Goal: Use online tool/utility: Utilize a website feature to perform a specific function

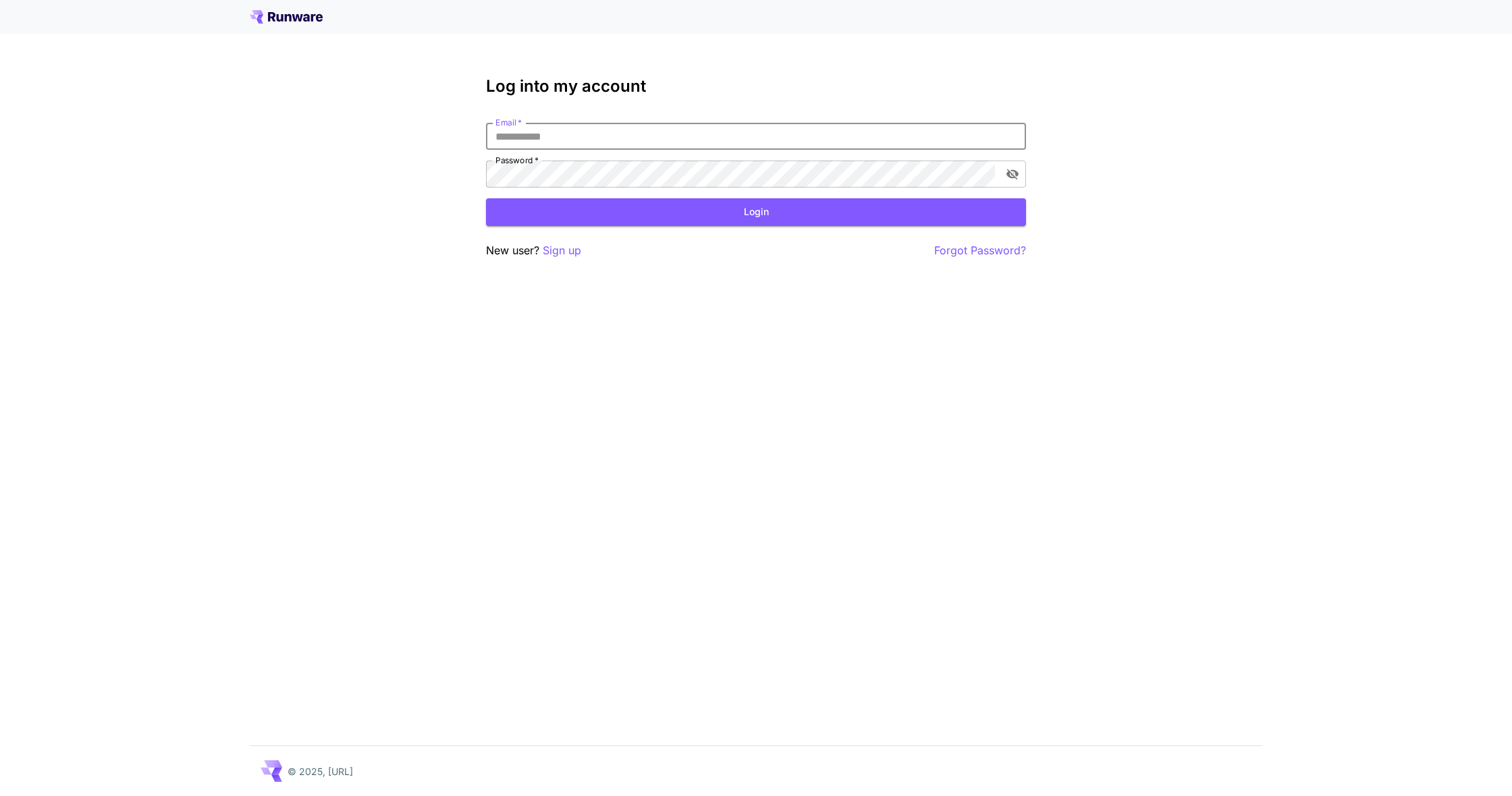
type input "**********"
click at [756, 212] on button "Login" at bounding box center [756, 212] width 540 height 27
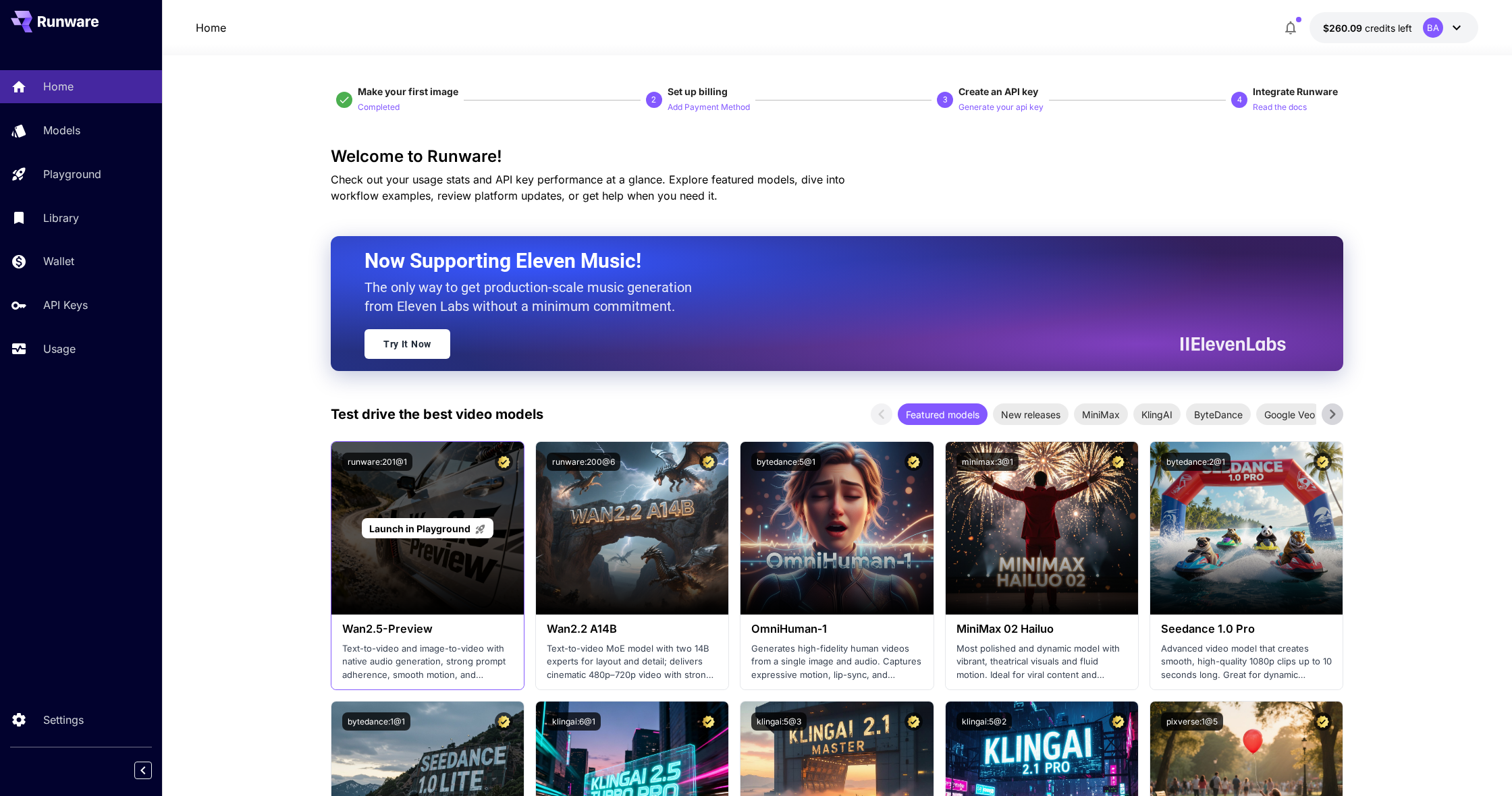
click at [385, 507] on div "Launch in Playground" at bounding box center [427, 528] width 192 height 173
click at [390, 527] on span "Launch in Playground" at bounding box center [420, 529] width 102 height 12
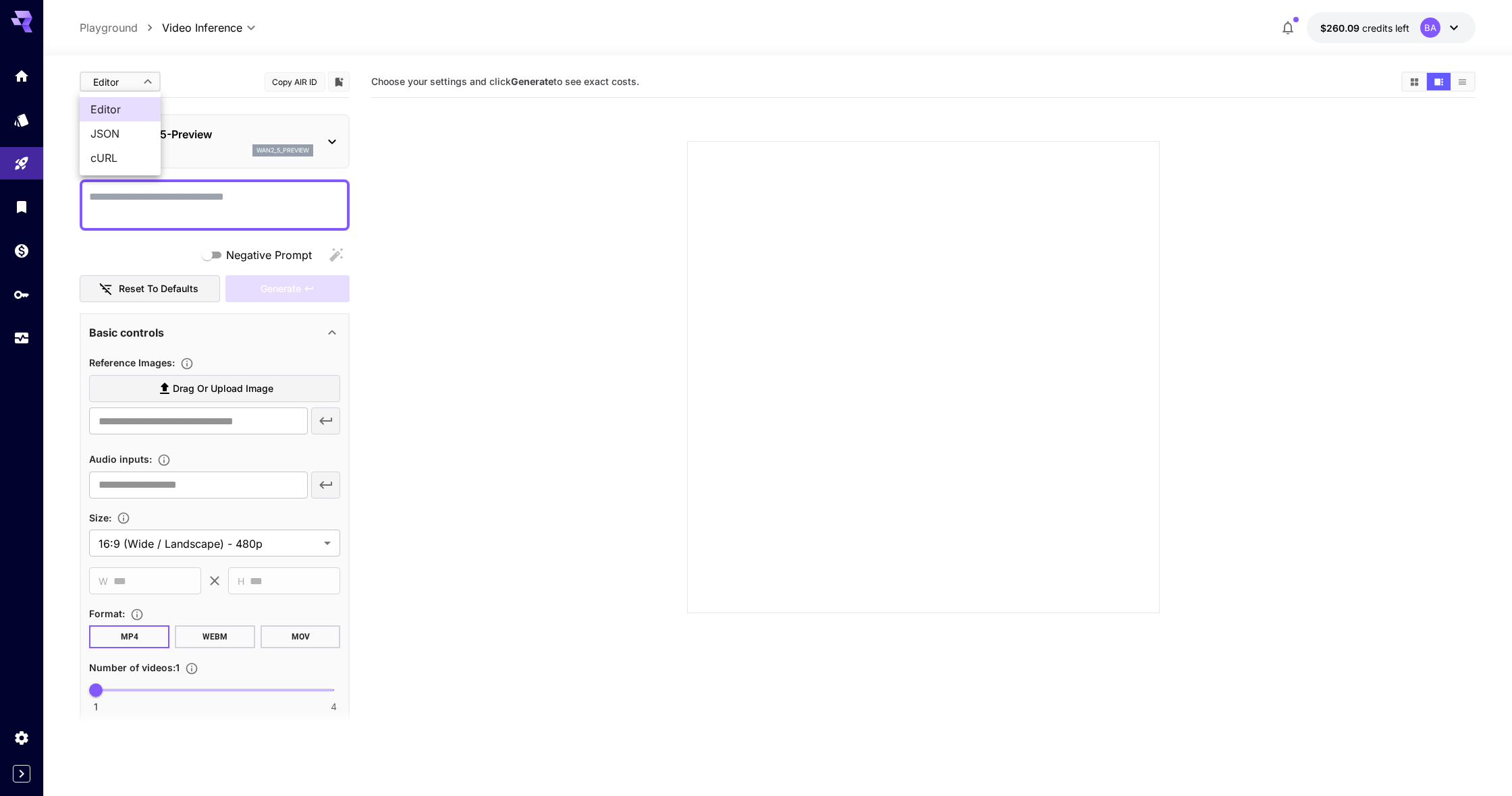
click at [147, 89] on body "**********" at bounding box center [756, 451] width 1512 height 903
click at [147, 89] on div at bounding box center [756, 398] width 1512 height 796
click at [186, 129] on p "Wan2.5-Preview" at bounding box center [220, 134] width 187 height 17
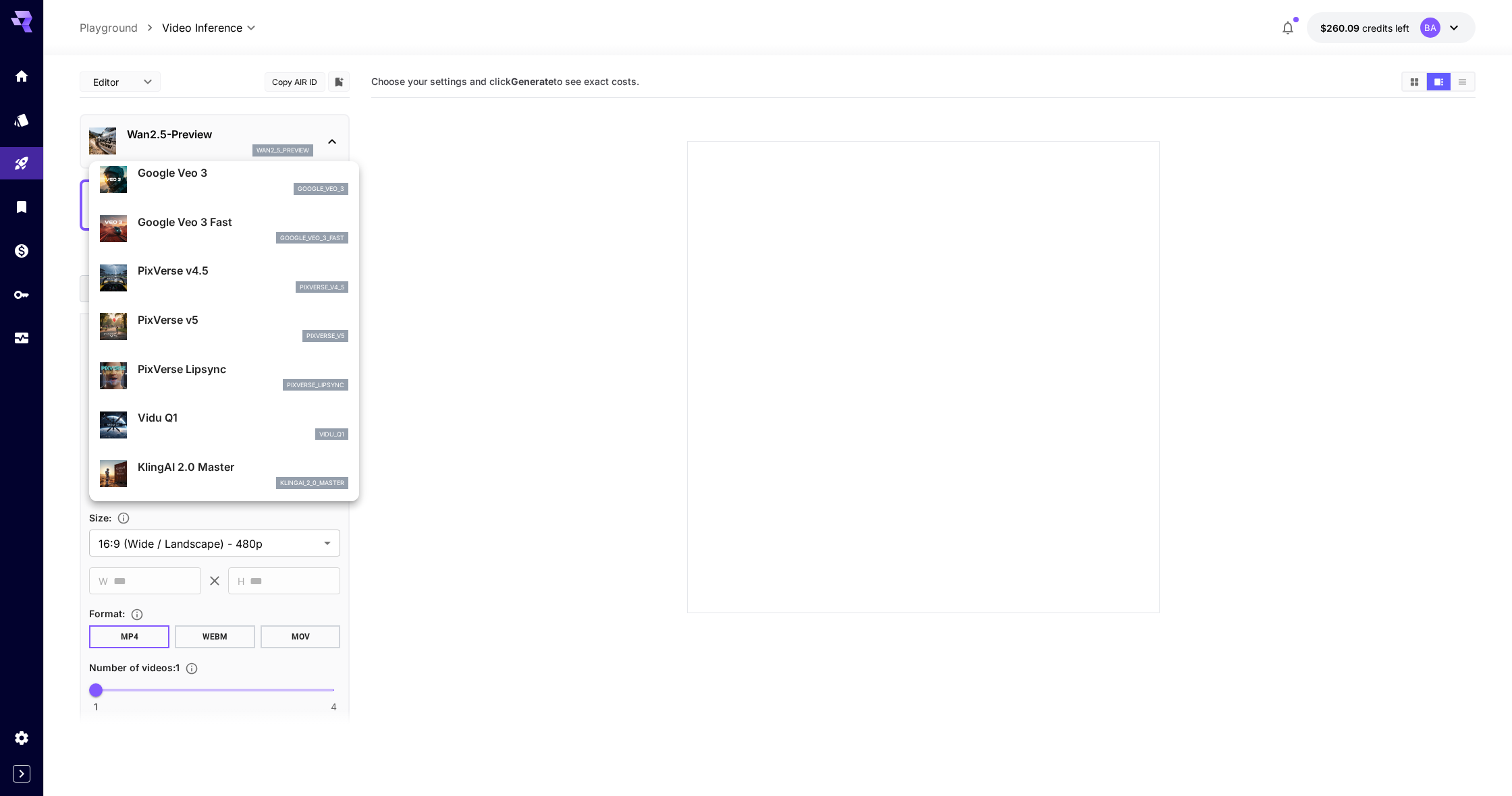
scroll to position [320, 0]
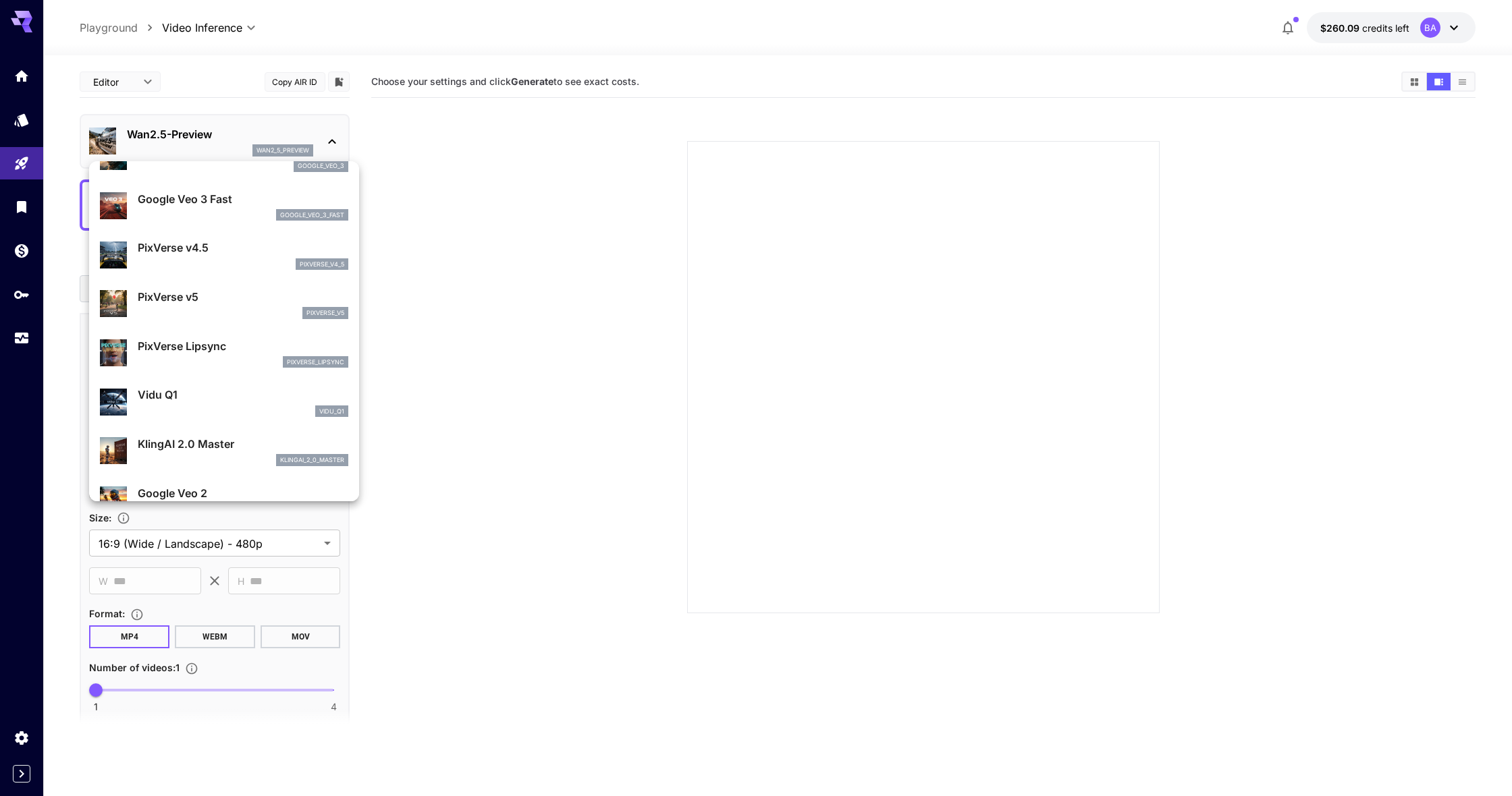
click at [208, 353] on p "PixVerse Lipsync" at bounding box center [243, 346] width 211 height 17
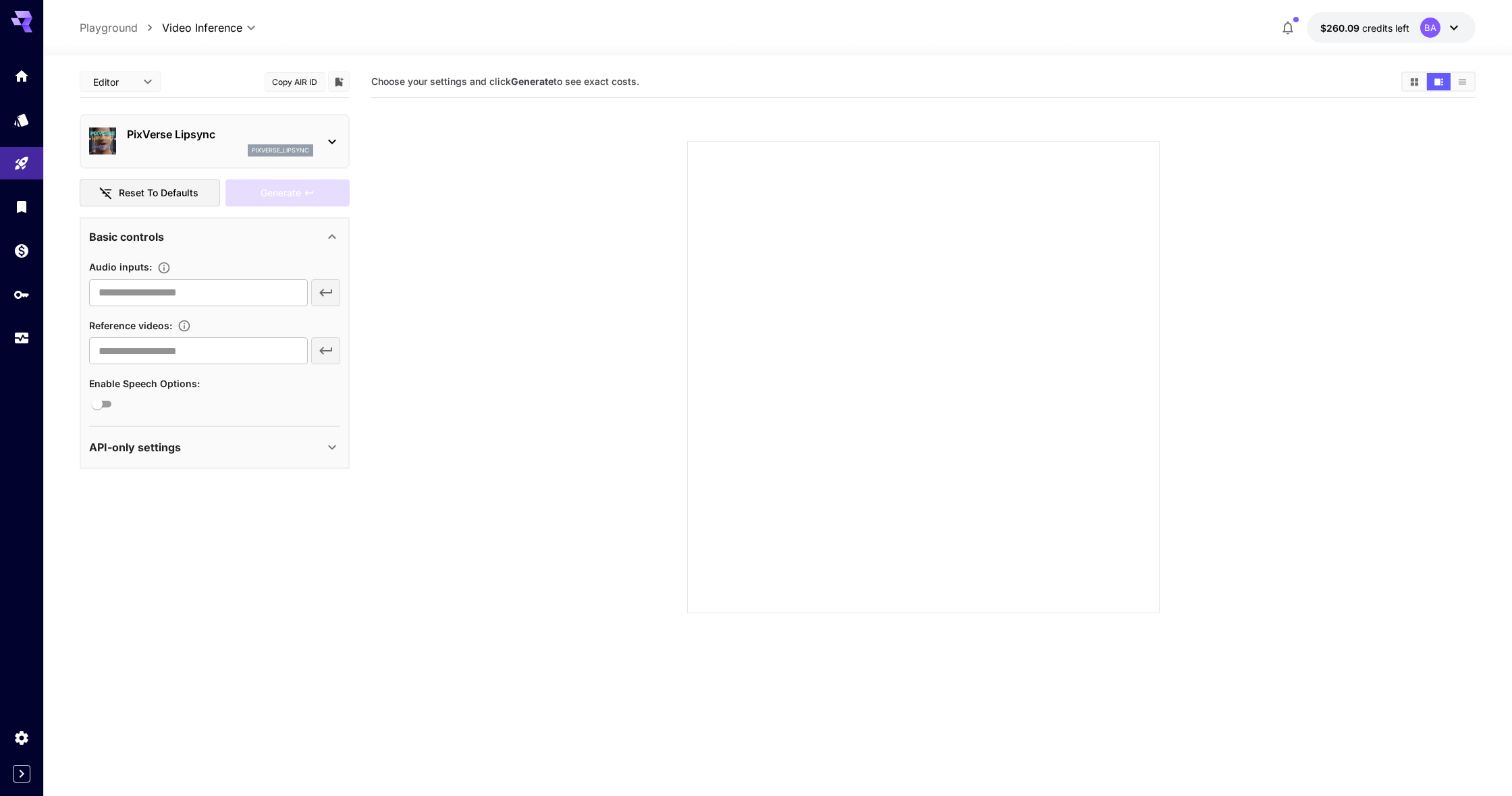
click at [211, 446] on div "API-only settings" at bounding box center [206, 447] width 234 height 17
click at [1456, 30] on icon at bounding box center [1453, 27] width 17 height 17
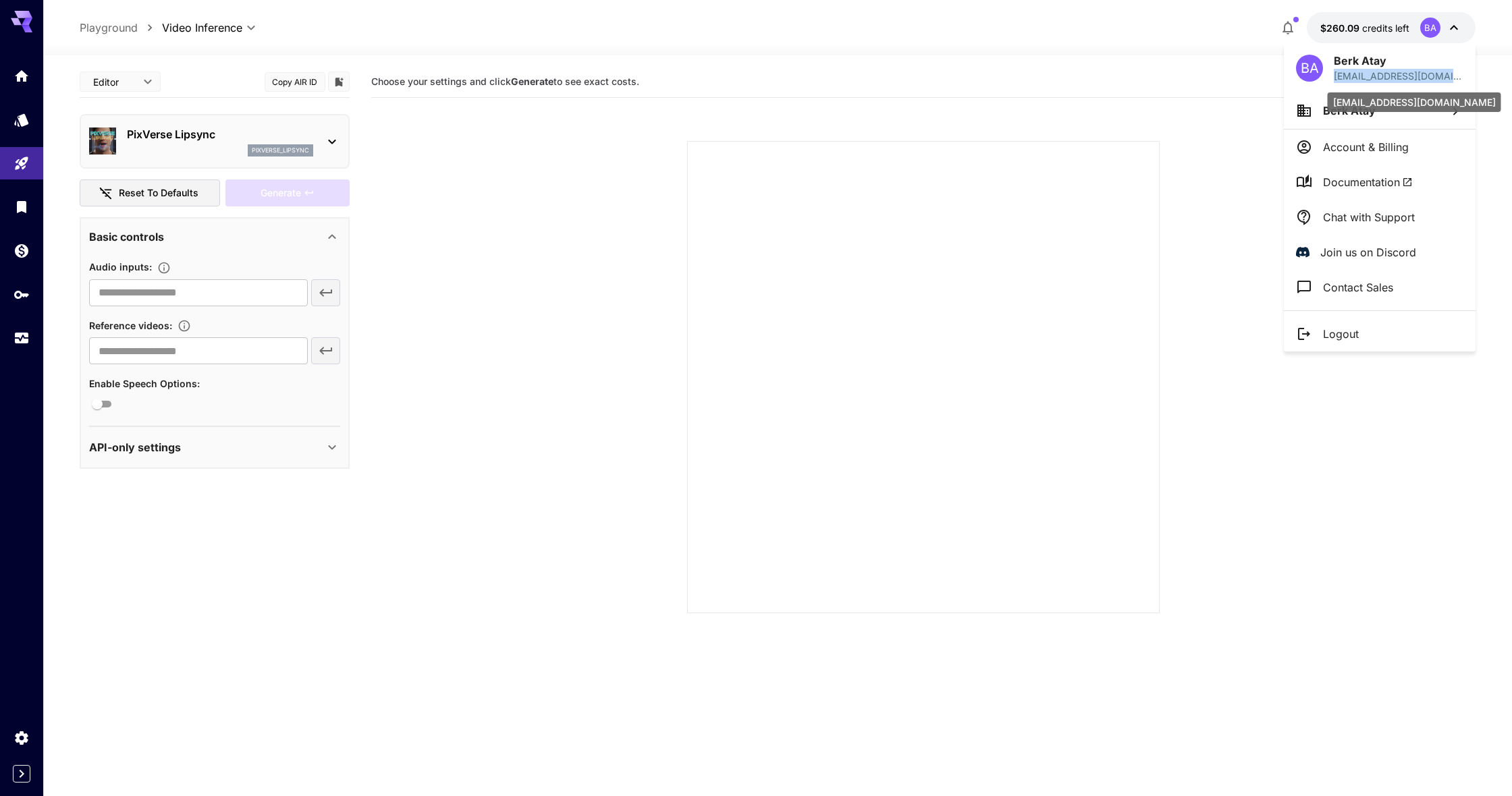
drag, startPoint x: 1447, startPoint y: 78, endPoint x: 1334, endPoint y: 80, distance: 113.0
click at [1334, 80] on p "[EMAIL_ADDRESS][DOMAIN_NAME]" at bounding box center [1399, 75] width 130 height 15
copy p "[EMAIL_ADDRESS][DOMAIN_NAME]"
click at [100, 405] on div at bounding box center [756, 398] width 1512 height 796
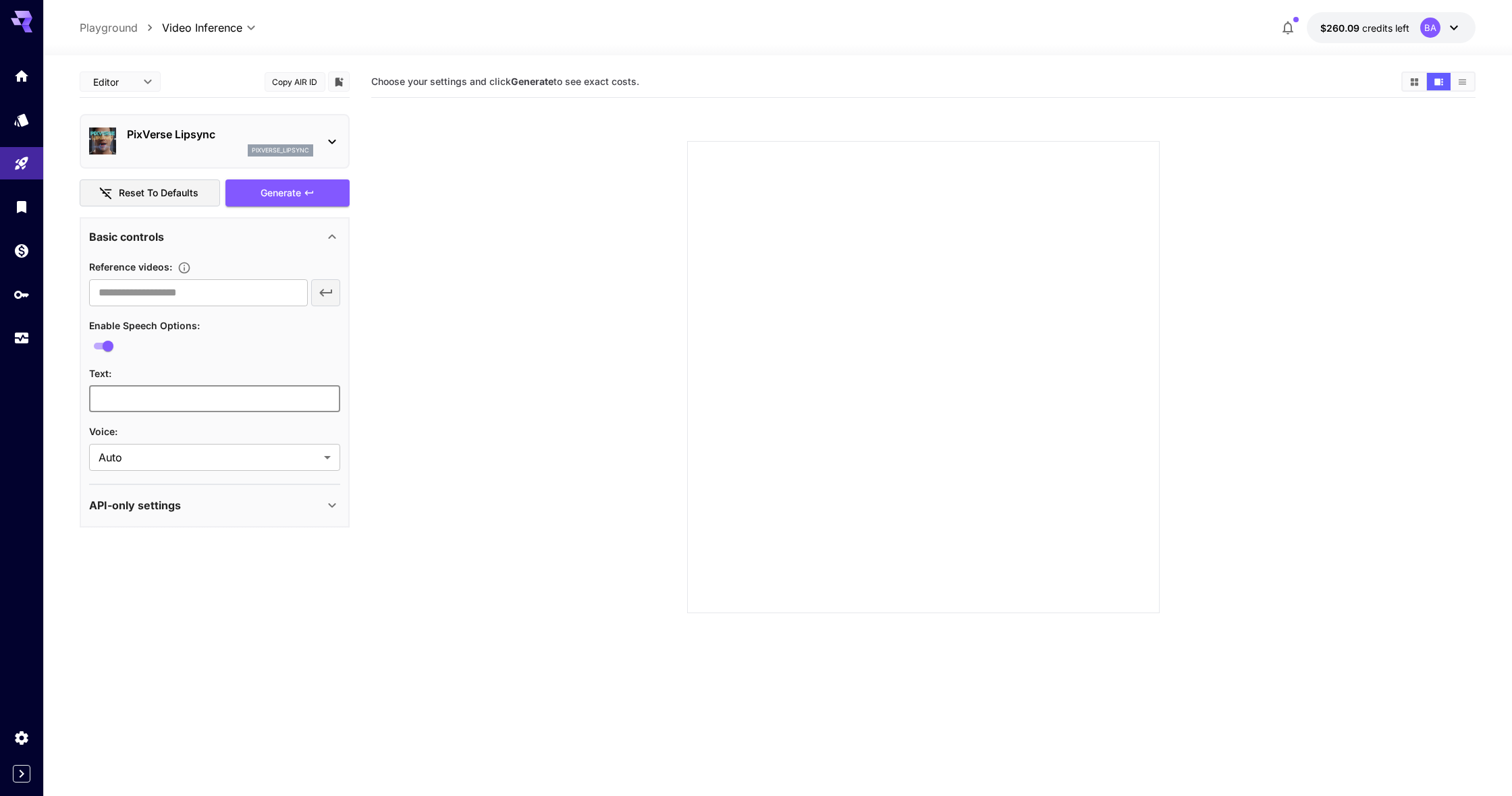
click at [115, 398] on input "text" at bounding box center [214, 399] width 251 height 27
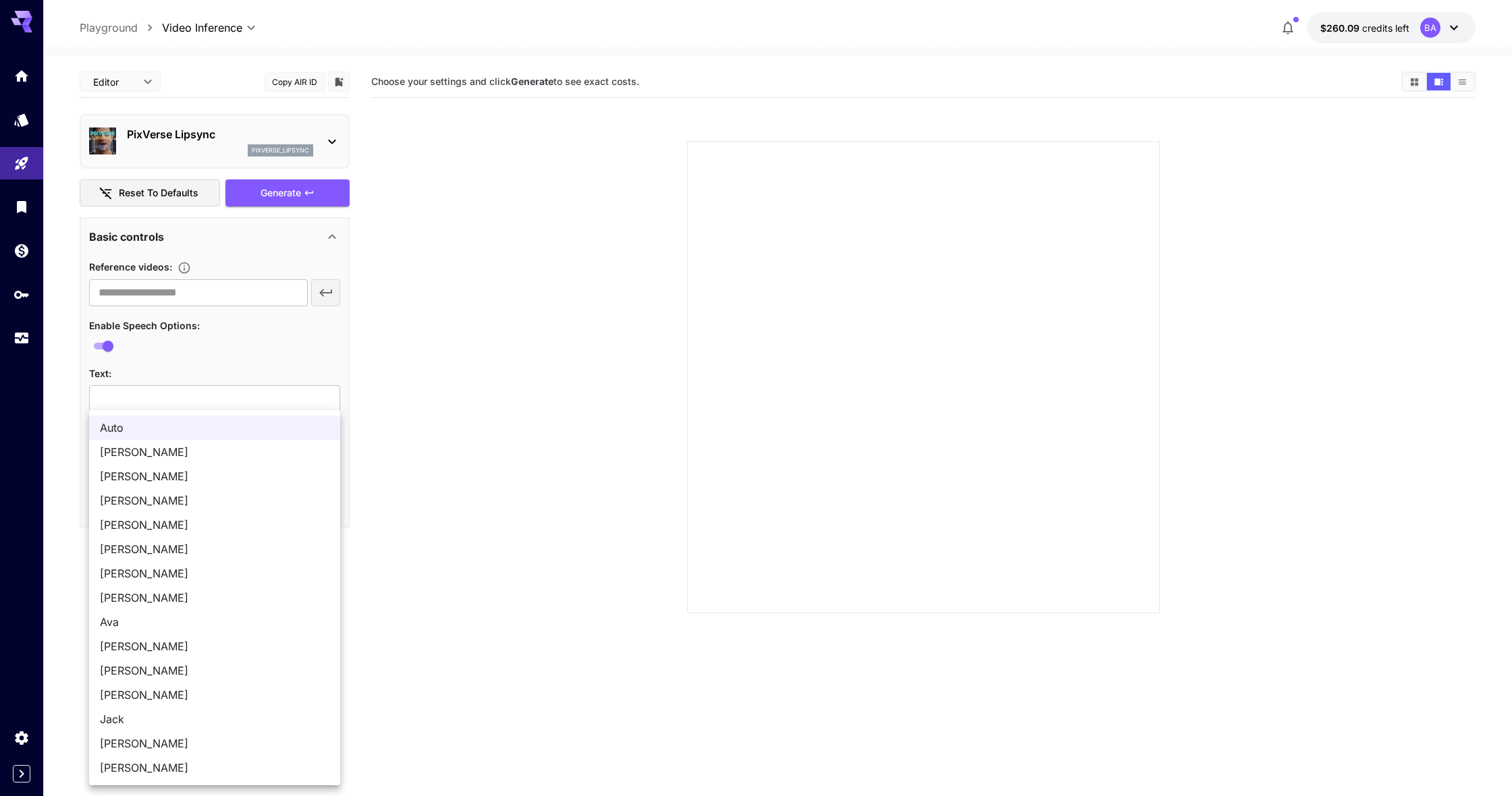
click at [139, 453] on body "**********" at bounding box center [756, 451] width 1512 height 903
click at [80, 412] on div at bounding box center [756, 398] width 1512 height 796
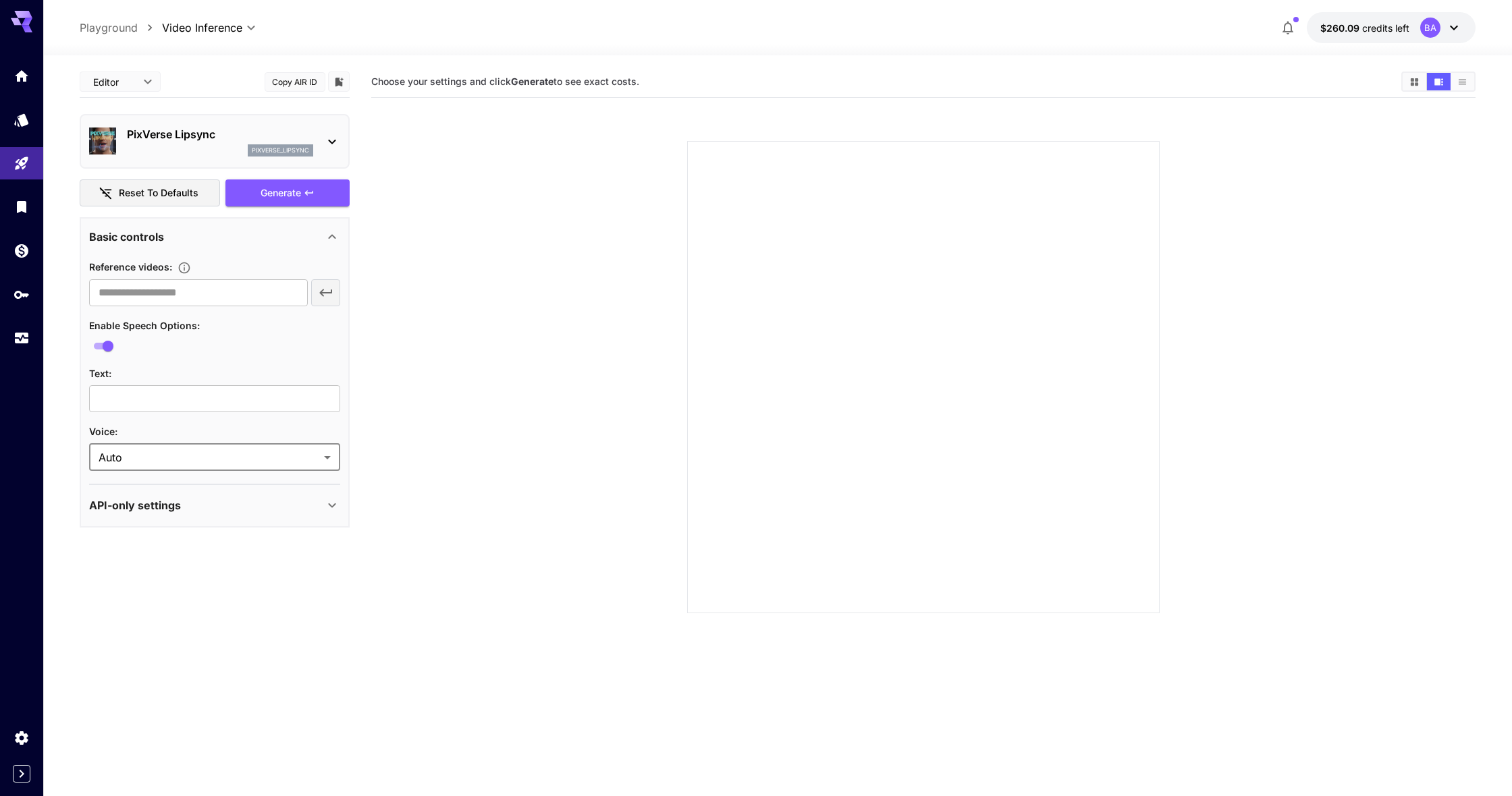
click at [323, 295] on div "​" at bounding box center [214, 293] width 251 height 27
click at [268, 290] on input "text" at bounding box center [197, 293] width 218 height 27
click at [172, 291] on input "text" at bounding box center [197, 293] width 218 height 27
